Goal: Navigation & Orientation: Understand site structure

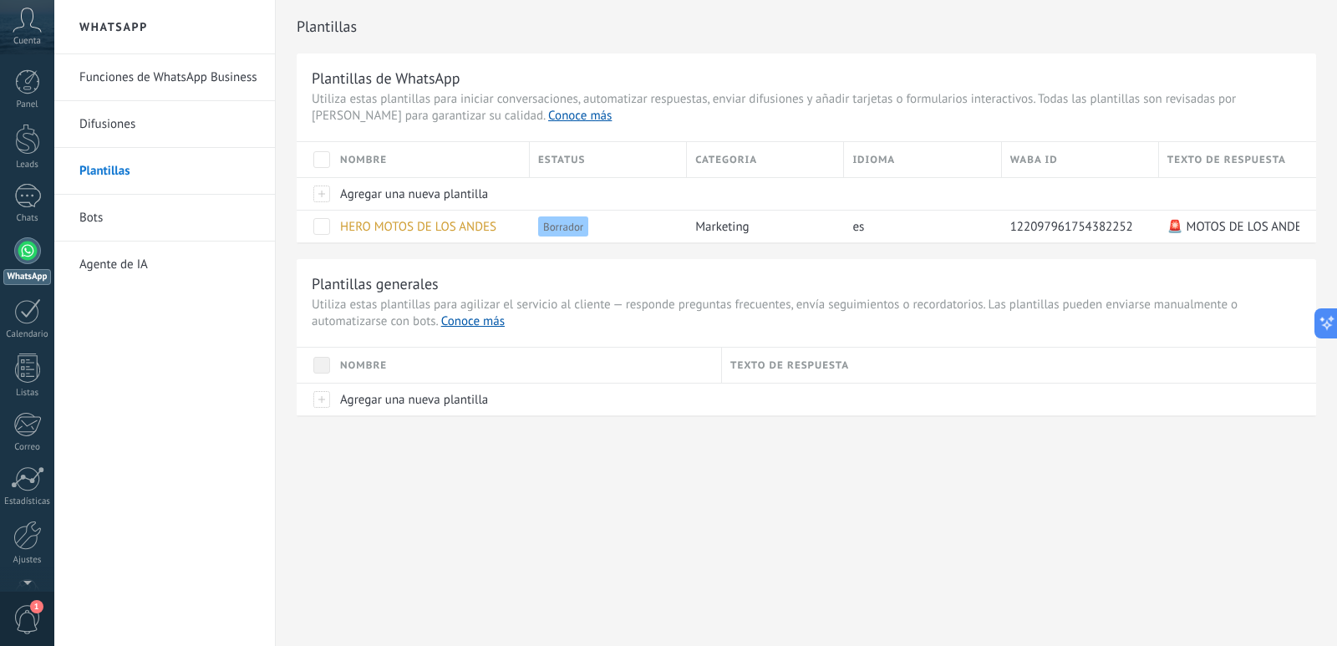
scroll to position [25, 0]
click at [27, 18] on icon at bounding box center [27, 20] width 29 height 25
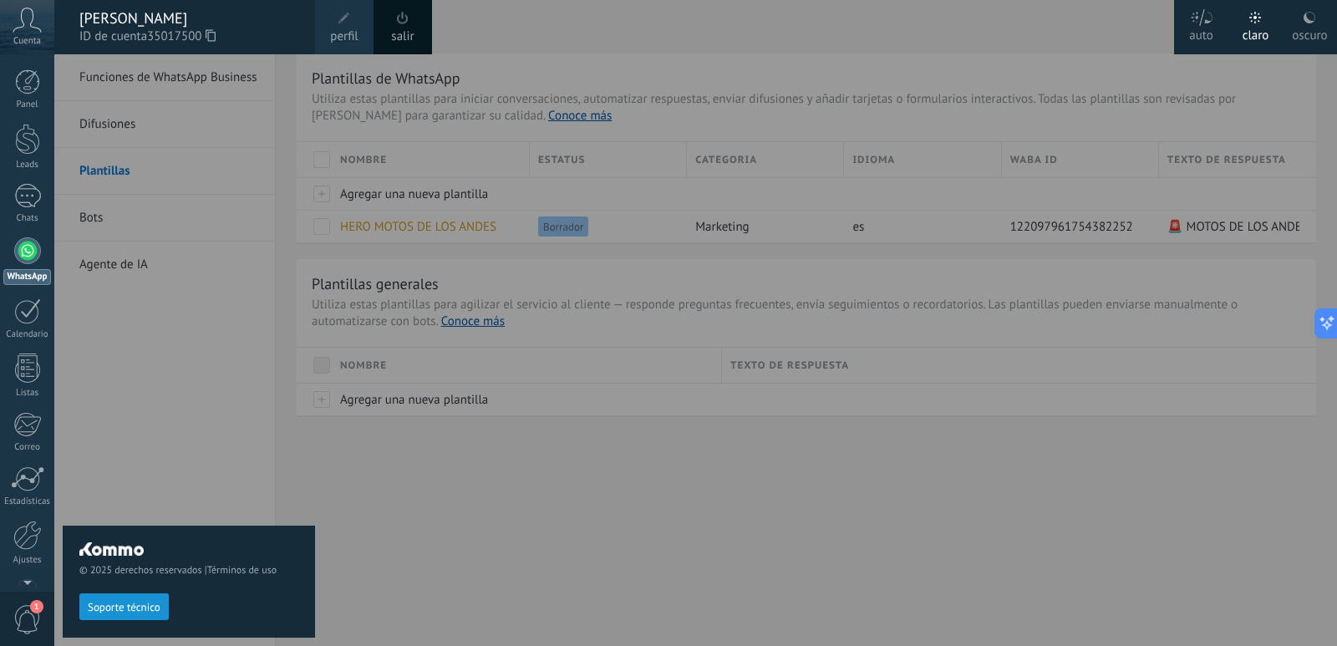
click at [399, 24] on span at bounding box center [403, 18] width 18 height 18
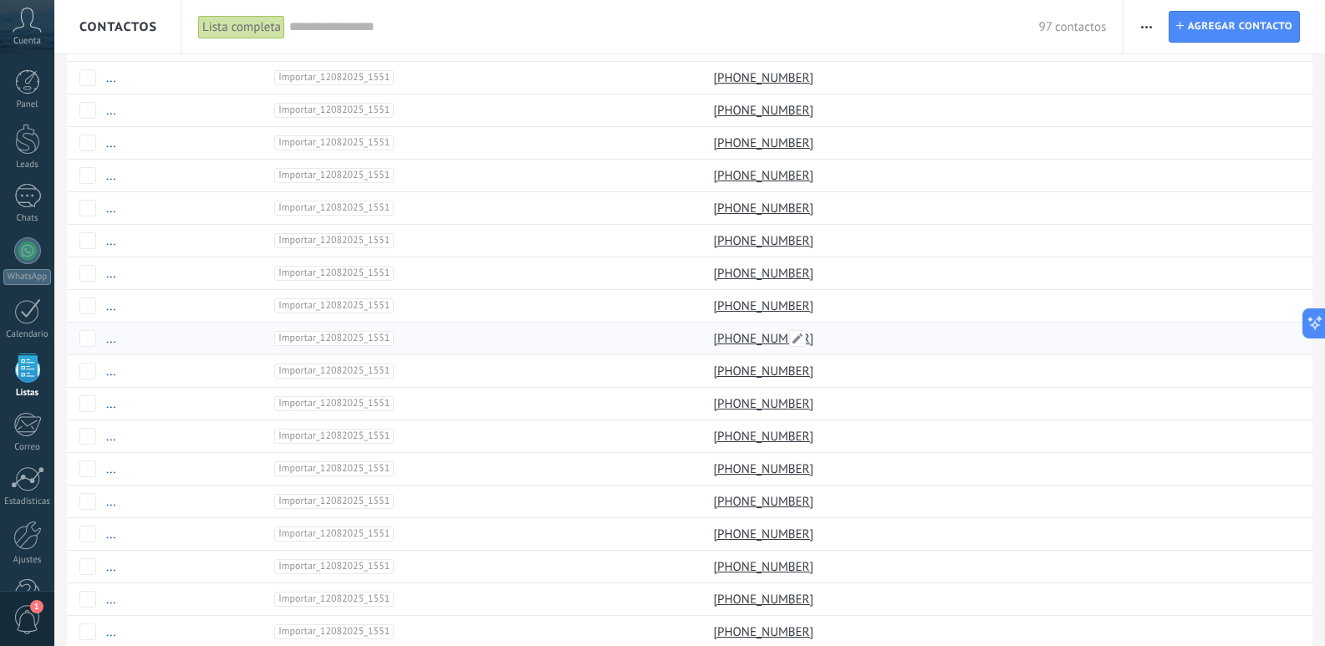
scroll to position [1140, 0]
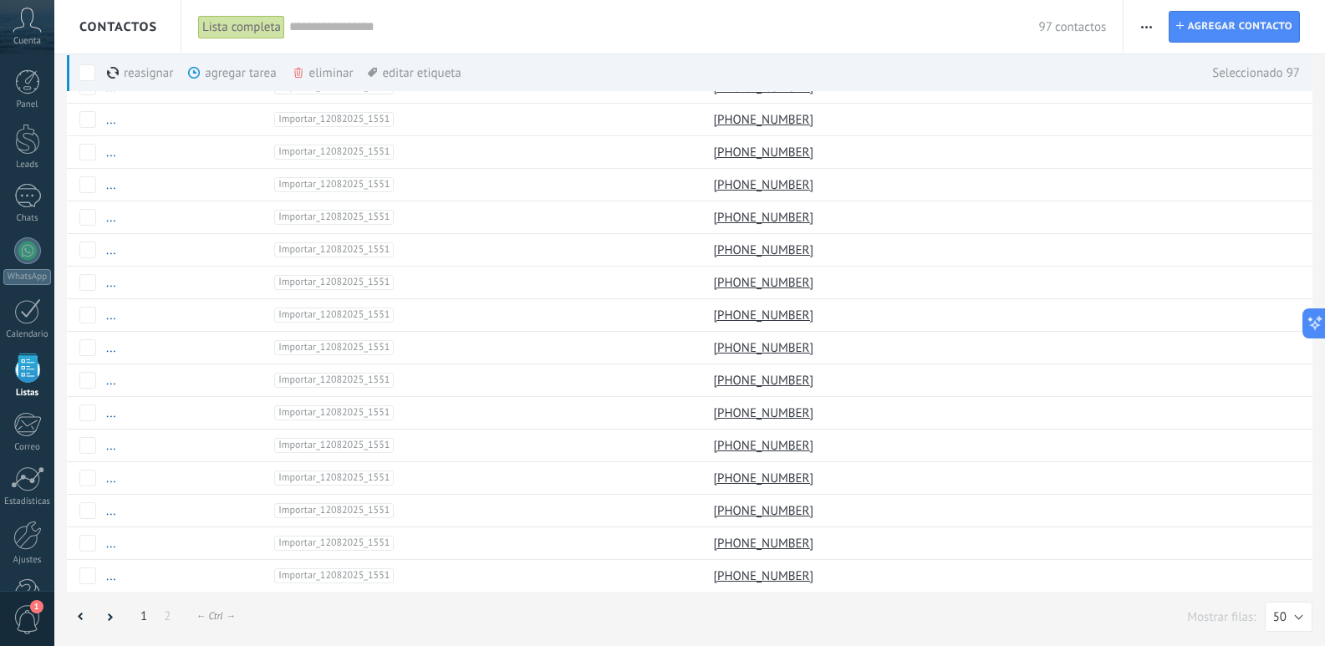
click at [1148, 28] on span "button" at bounding box center [1146, 27] width 11 height 32
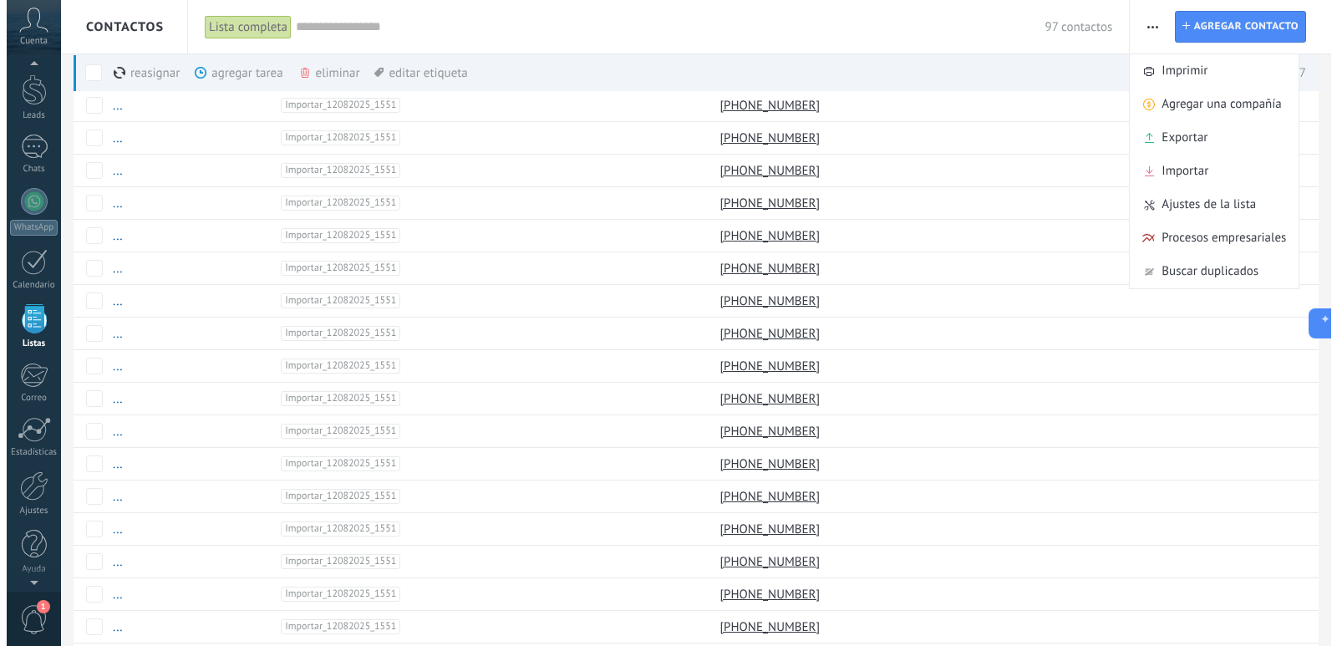
scroll to position [43, 0]
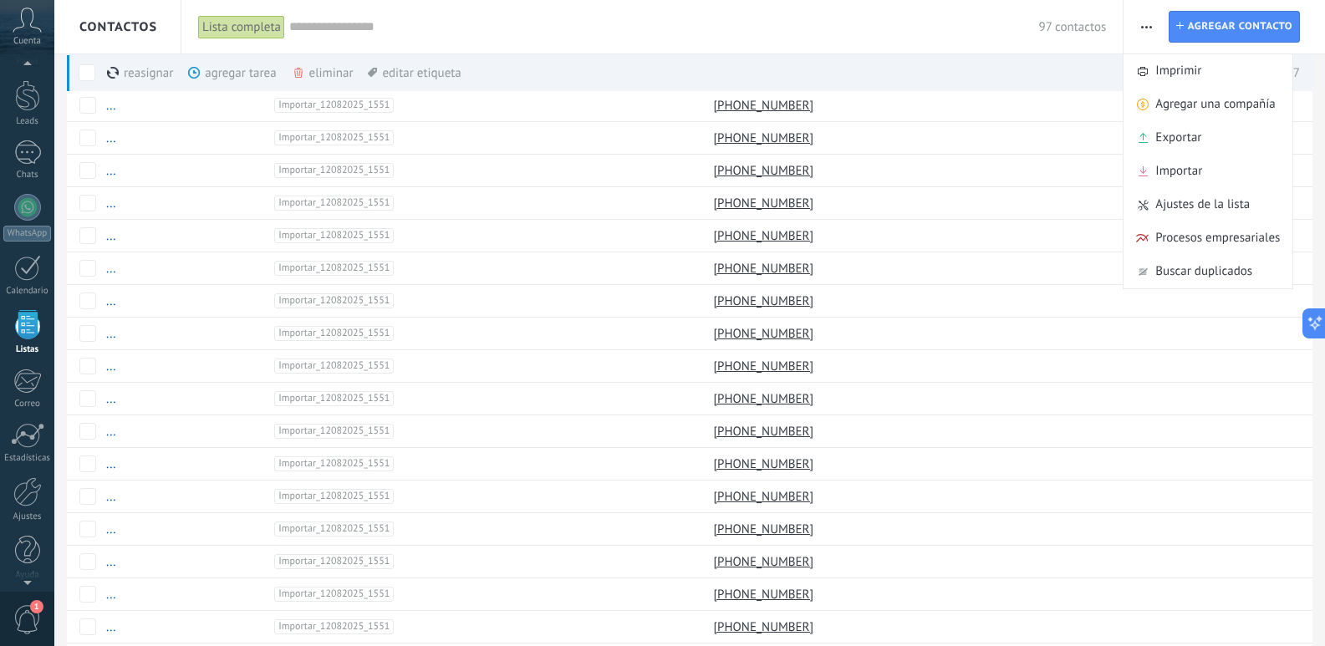
click at [33, 622] on span "1" at bounding box center [27, 619] width 28 height 29
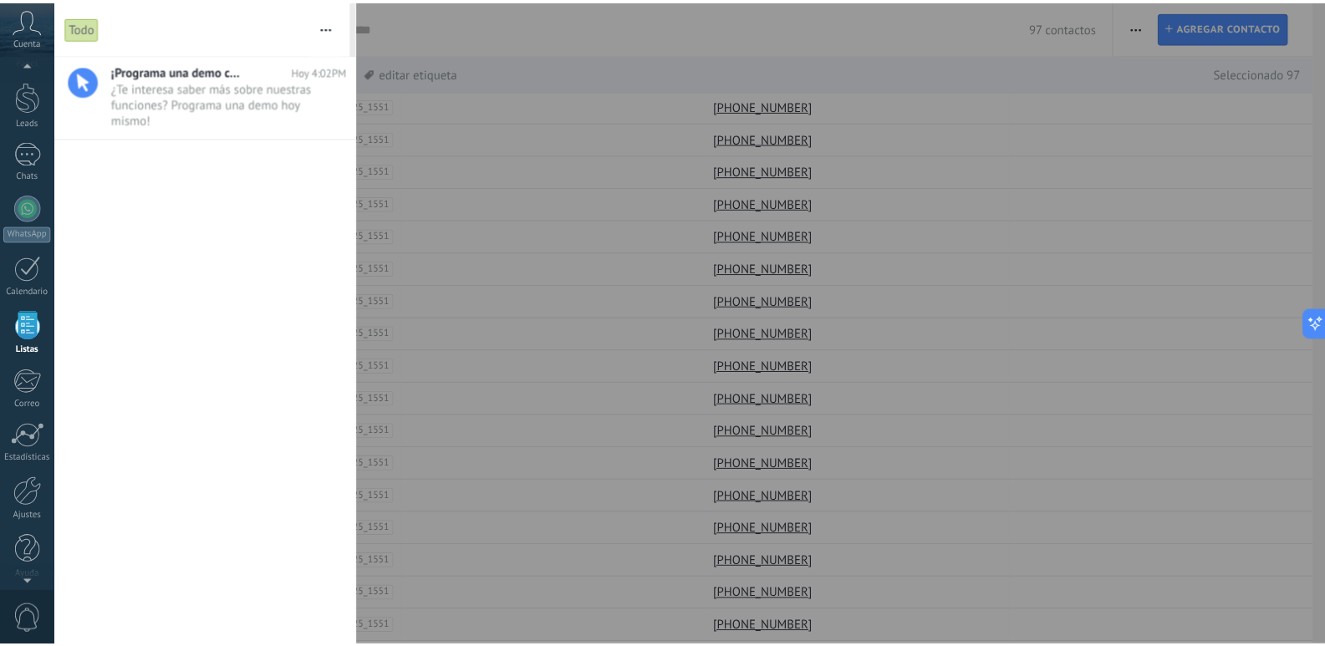
scroll to position [49, 0]
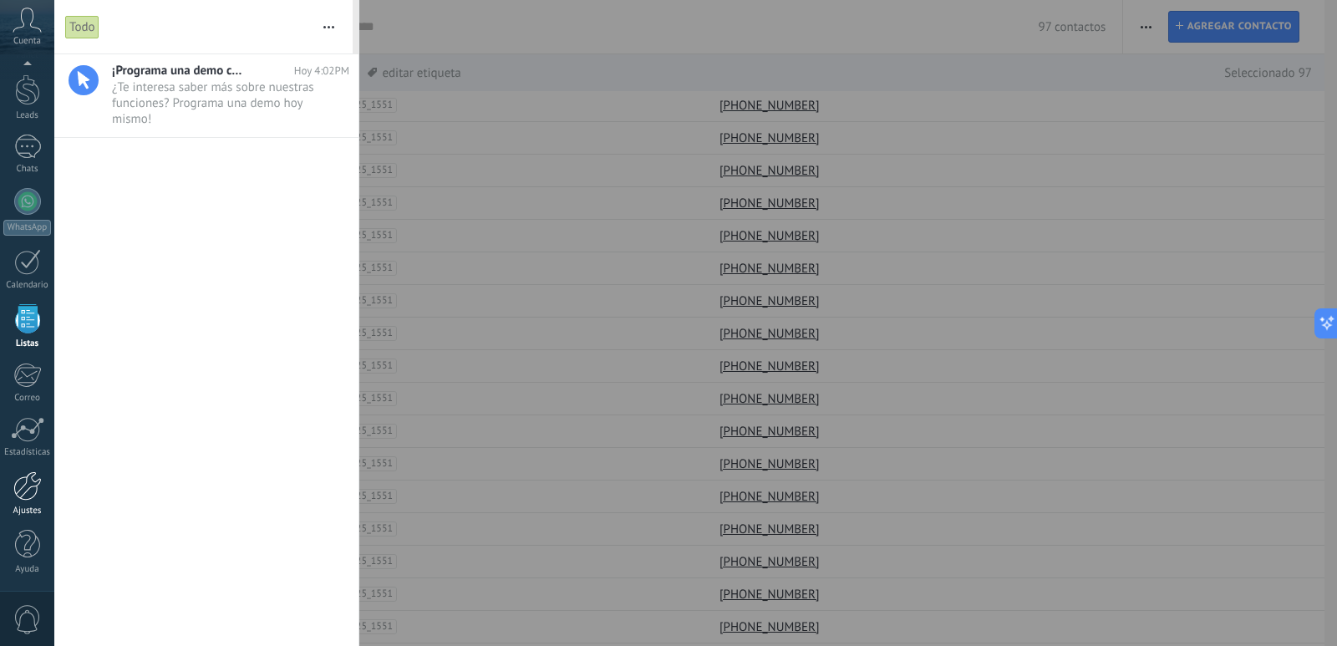
click at [29, 504] on link "Ajustes" at bounding box center [27, 493] width 54 height 45
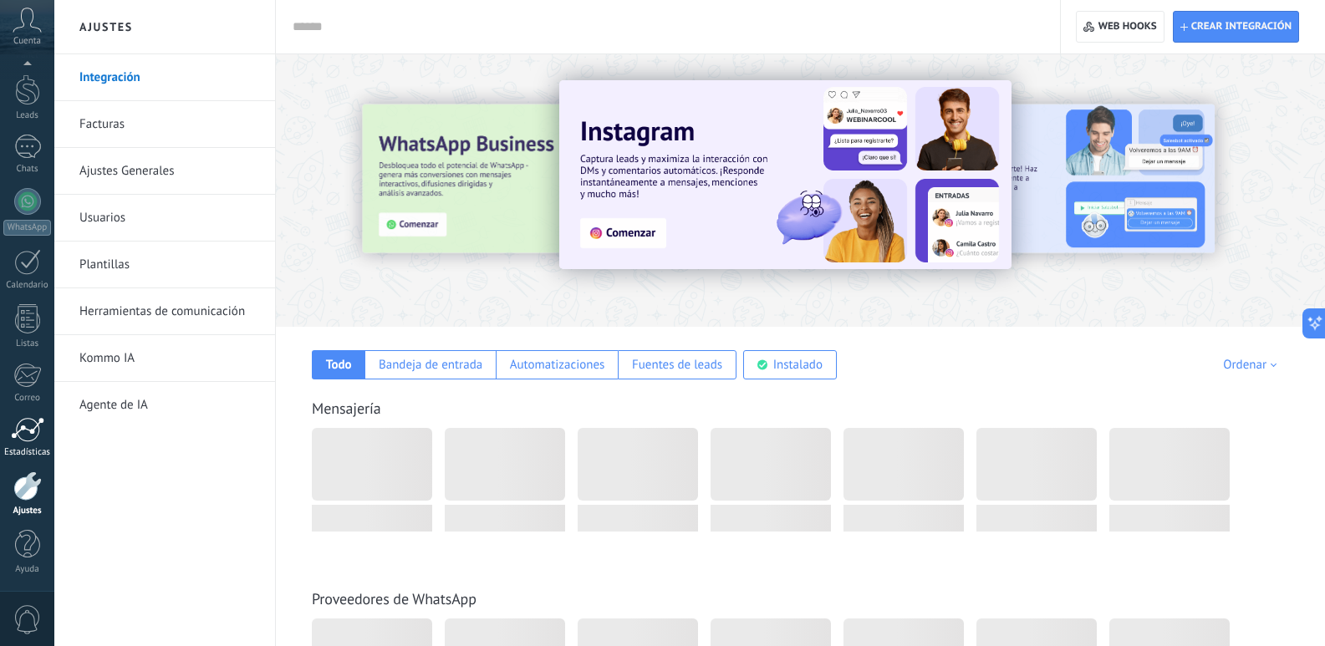
click at [32, 445] on link "Estadísticas" at bounding box center [27, 437] width 54 height 41
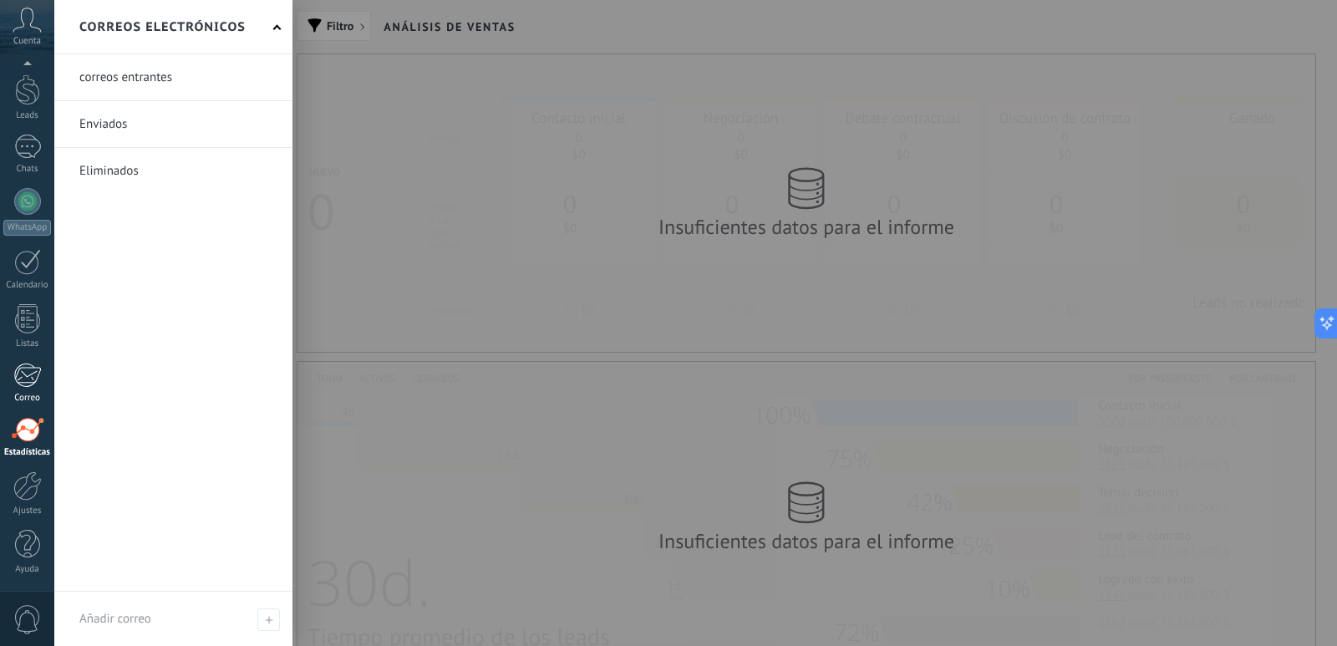
click at [32, 386] on div at bounding box center [27, 375] width 28 height 25
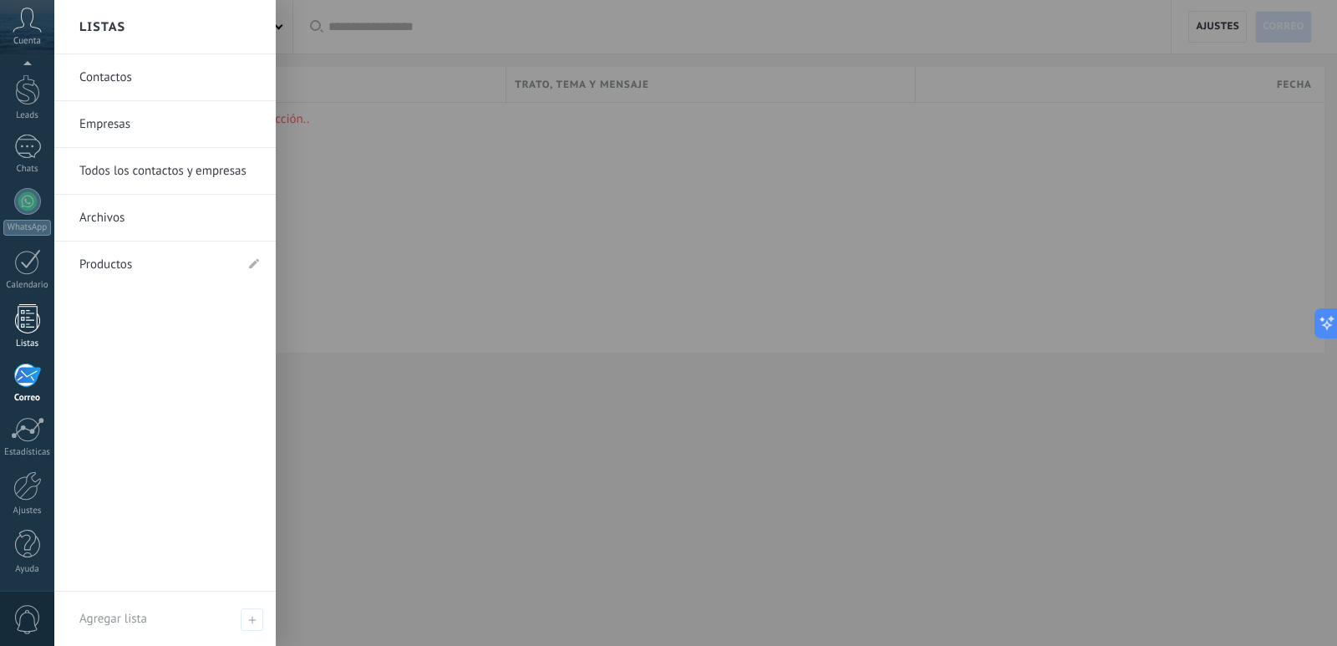
click at [33, 338] on link "Listas" at bounding box center [27, 326] width 54 height 45
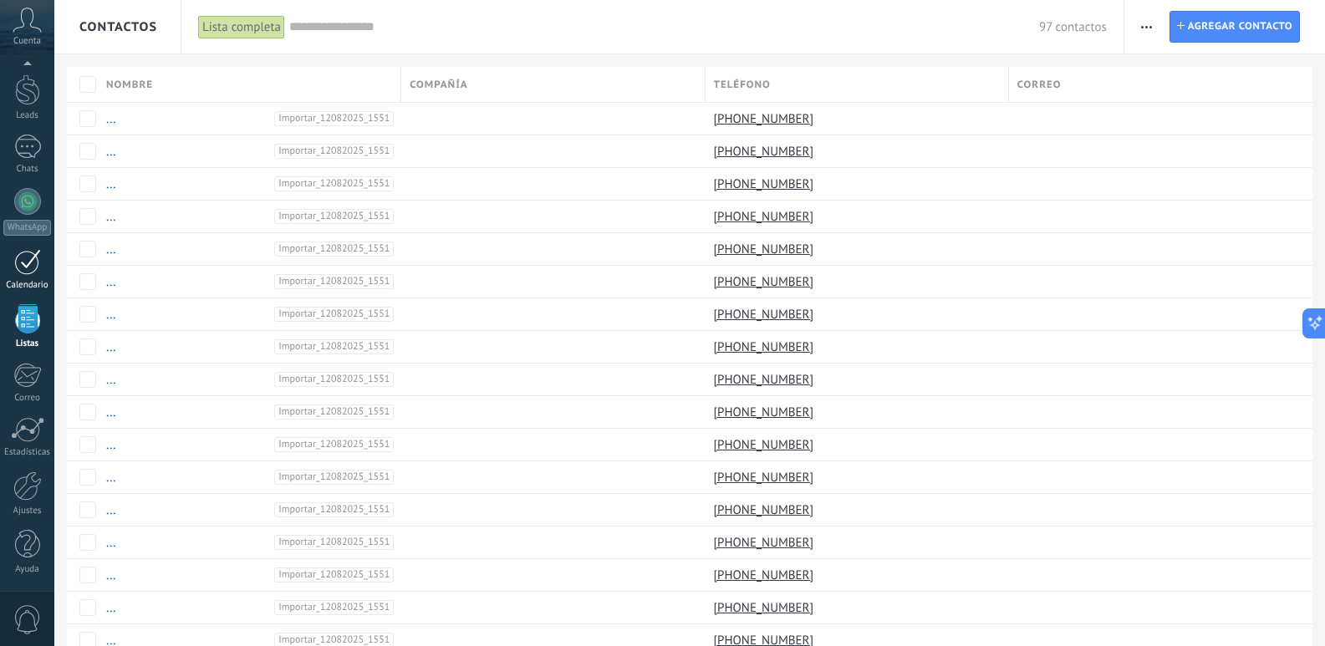
click at [33, 276] on link "Calendario" at bounding box center [27, 270] width 54 height 42
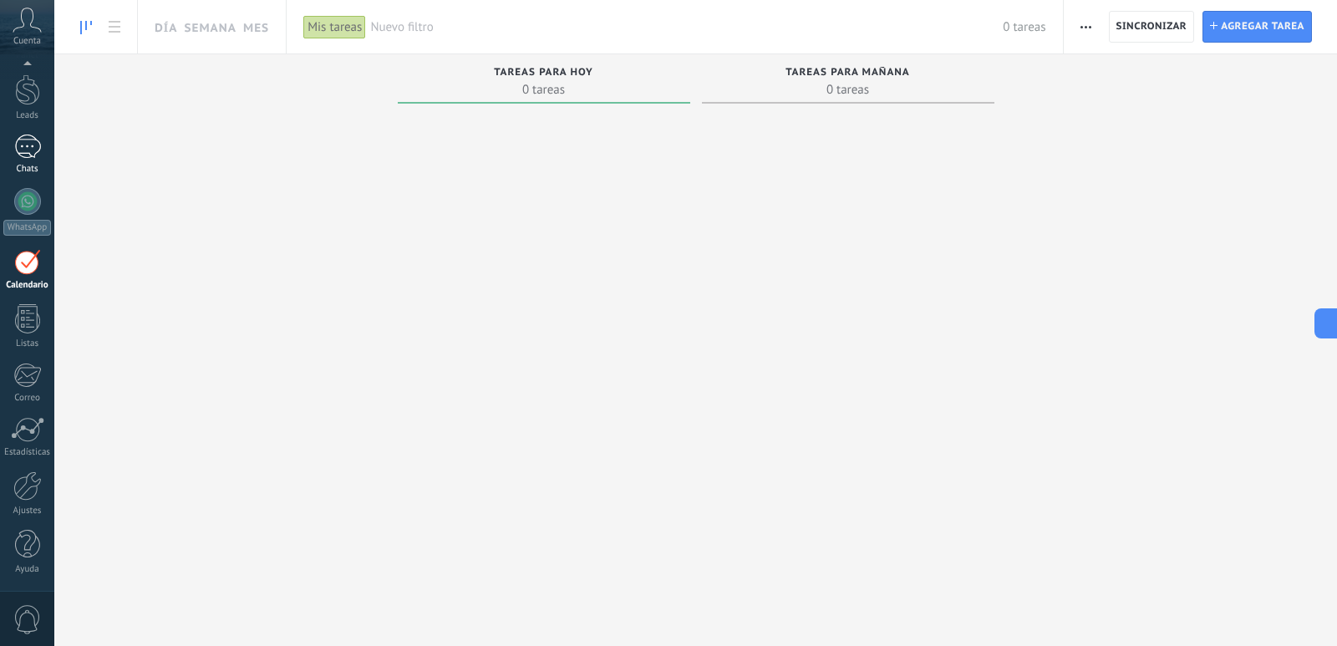
click at [37, 154] on div at bounding box center [27, 147] width 27 height 24
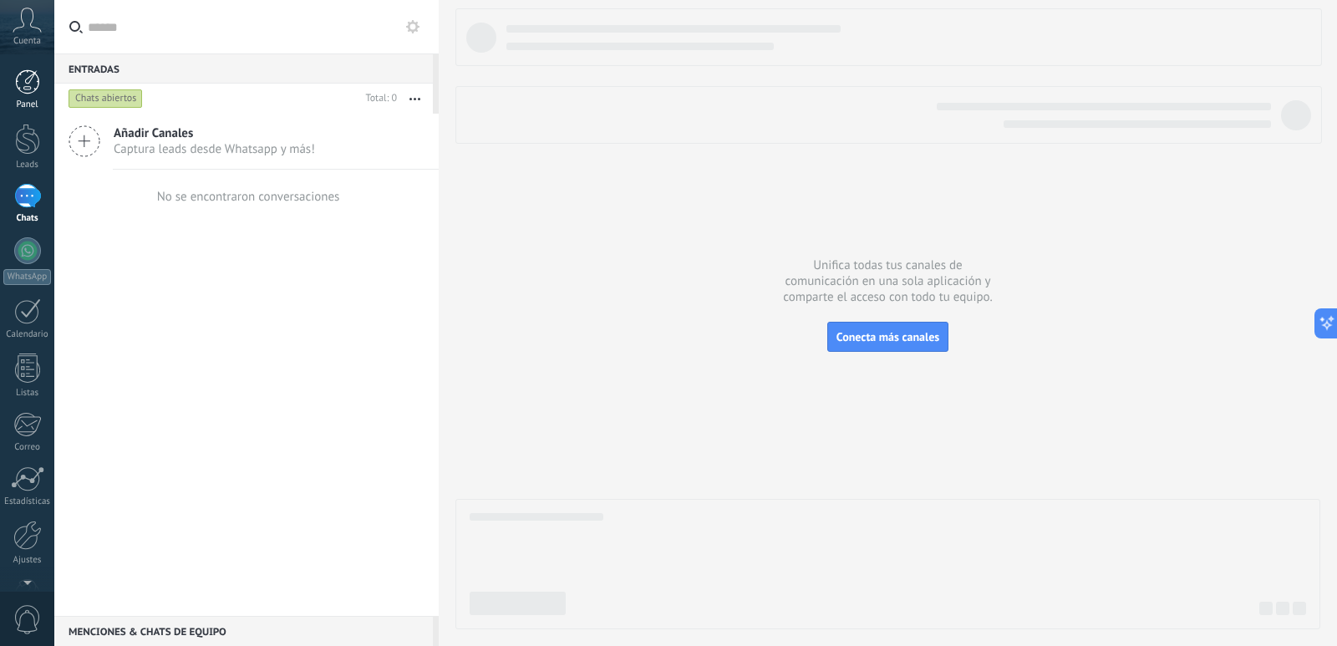
click at [37, 94] on div at bounding box center [27, 81] width 25 height 25
